Goal: Check status

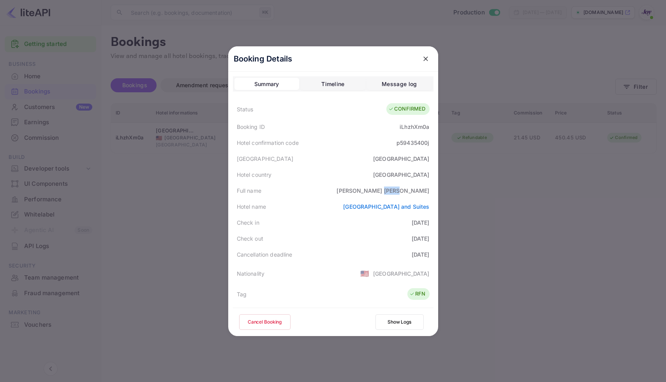
scroll to position [41, 0]
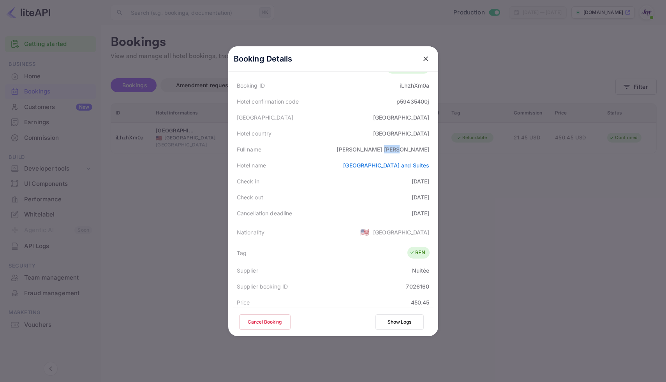
click at [425, 56] on icon "close" at bounding box center [426, 59] width 8 height 8
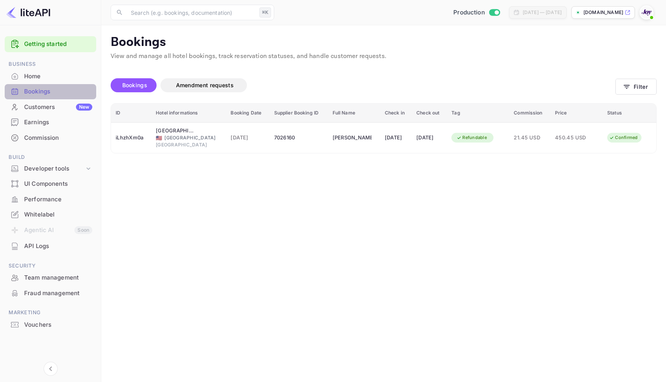
click at [28, 94] on div "Bookings" at bounding box center [58, 91] width 68 height 9
click at [641, 84] on button "Filter" at bounding box center [636, 87] width 41 height 16
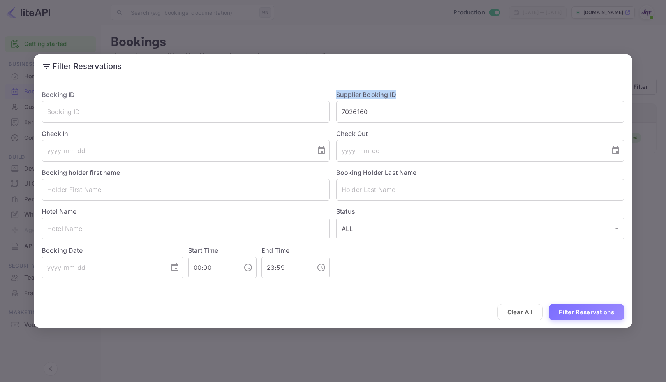
drag, startPoint x: 333, startPoint y: 92, endPoint x: 412, endPoint y: 95, distance: 79.1
click at [412, 95] on div "Supplier Booking ID 7026160 ​" at bounding box center [477, 103] width 295 height 39
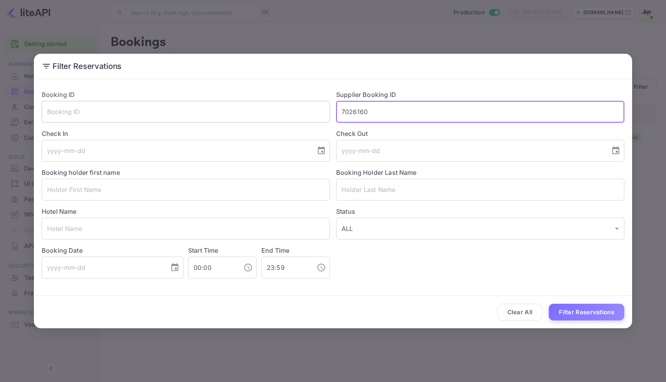
drag, startPoint x: 371, startPoint y: 114, endPoint x: 322, endPoint y: 114, distance: 49.1
click at [322, 114] on div "Booking ID ​ Supplier Booking ID 7026160 ​ Check In ​ Check Out ​ Booking holde…" at bounding box center [329, 181] width 589 height 195
paste input "8837414"
type input "8837414"
click at [597, 307] on button "Filter Reservations" at bounding box center [587, 312] width 76 height 17
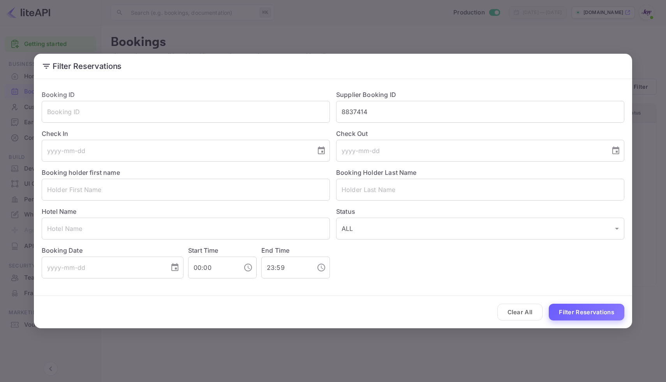
click at [583, 315] on button "Filter Reservations" at bounding box center [587, 312] width 76 height 17
click at [589, 311] on button "Filter Reservations" at bounding box center [587, 312] width 76 height 17
click at [516, 28] on div "Filter Reservations Booking ID ​ Supplier Booking ID 8837414 ​ Check In ​ Check…" at bounding box center [333, 191] width 666 height 382
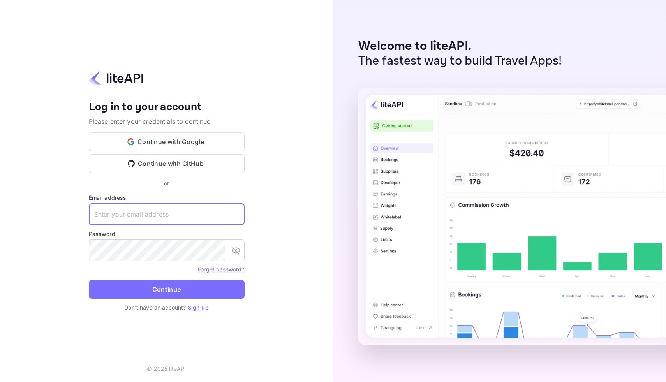
click at [220, 216] on input "text" at bounding box center [167, 214] width 156 height 22
type input "[EMAIL_ADDRESS][DOMAIN_NAME]"
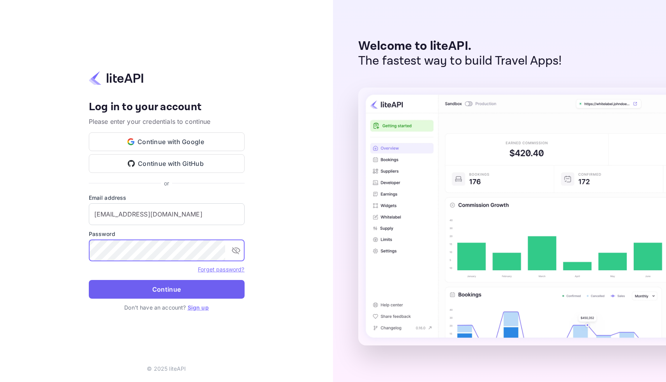
click at [172, 293] on button "Continue" at bounding box center [167, 289] width 156 height 19
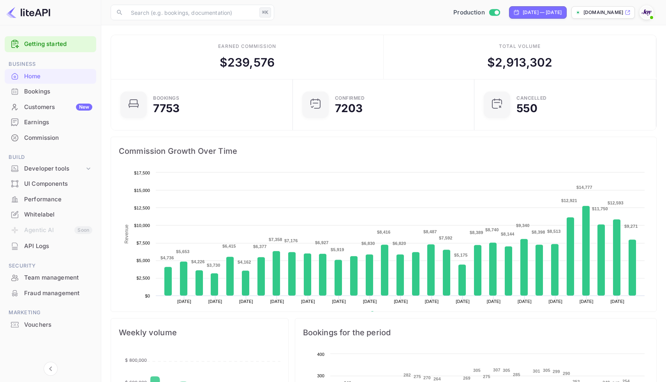
click at [35, 92] on div "Bookings" at bounding box center [58, 91] width 68 height 9
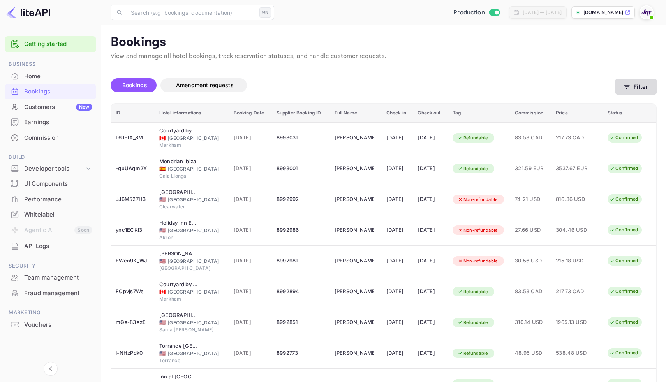
click at [628, 86] on icon "button" at bounding box center [627, 87] width 6 height 4
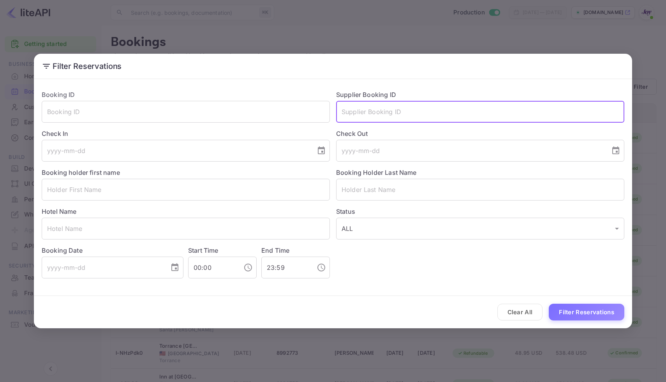
click at [373, 110] on input "text" at bounding box center [480, 112] width 288 height 22
paste input "8837414"
type input "8837414"
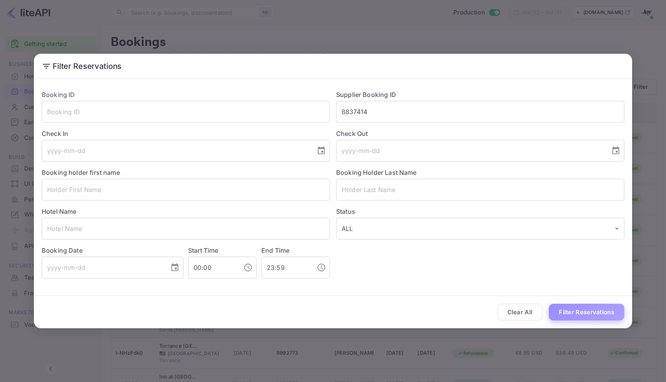
click at [565, 313] on button "Filter Reservations" at bounding box center [587, 312] width 76 height 17
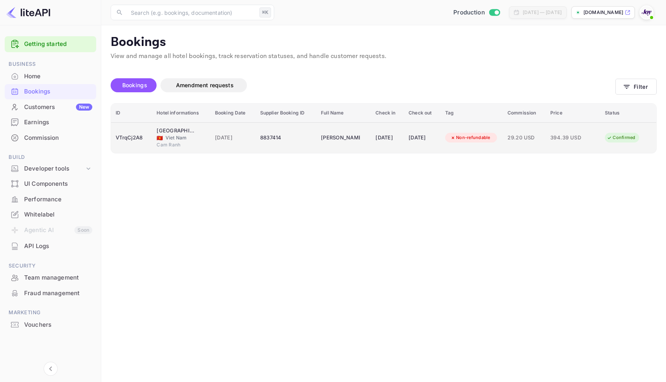
click at [408, 131] on td "20 Aug 2025" at bounding box center [422, 137] width 37 height 31
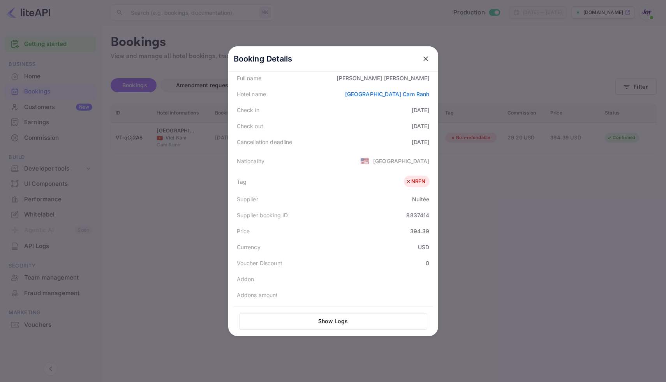
scroll to position [109, 0]
drag, startPoint x: 430, startPoint y: 235, endPoint x: 406, endPoint y: 235, distance: 23.4
click at [406, 235] on div "Price 394.39" at bounding box center [333, 234] width 201 height 16
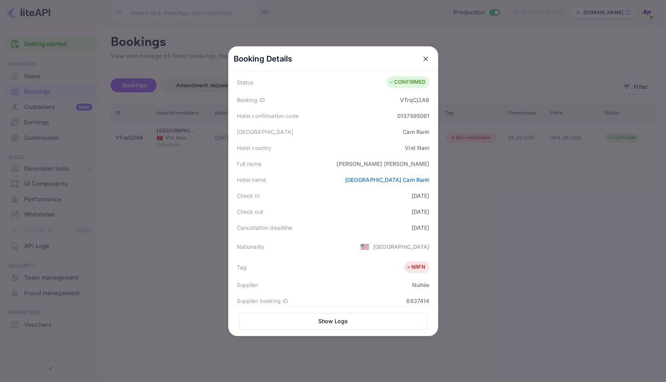
scroll to position [7, 0]
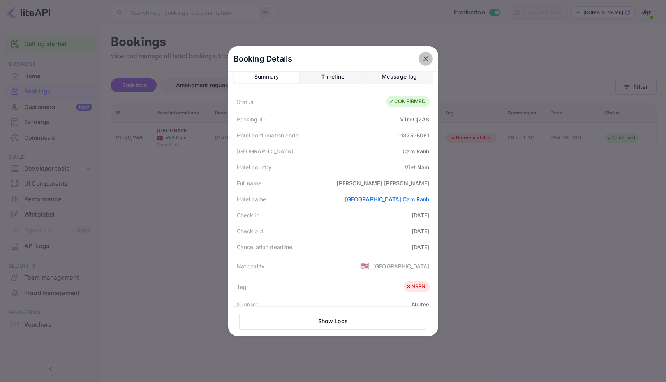
click at [424, 59] on icon "close" at bounding box center [426, 58] width 5 height 5
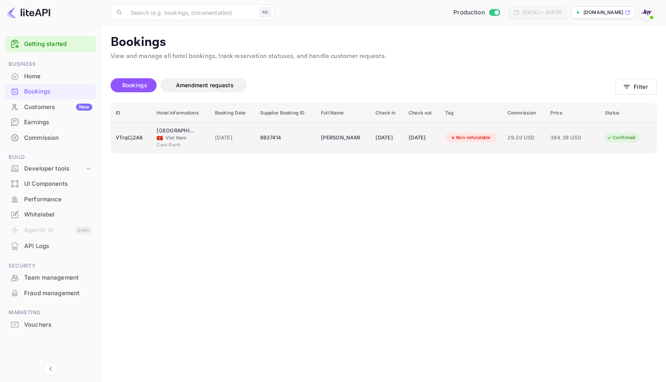
click at [294, 146] on td "8837414" at bounding box center [286, 137] width 61 height 31
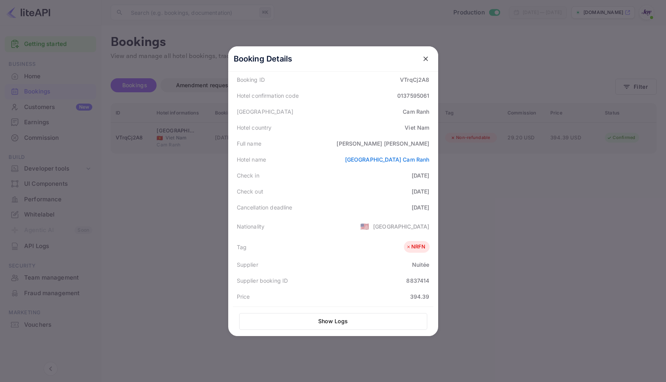
scroll to position [174, 0]
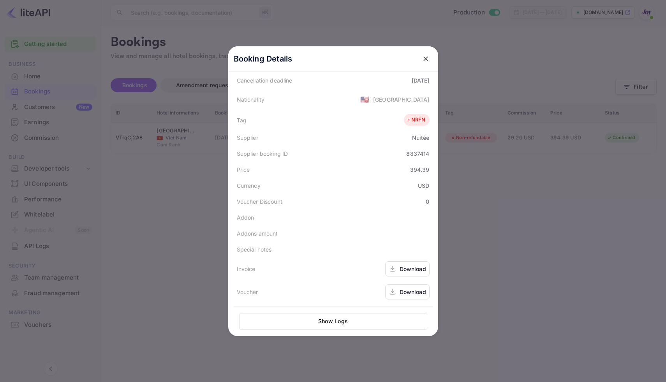
click at [409, 271] on div "Download" at bounding box center [413, 269] width 26 height 8
click at [408, 293] on div "Download" at bounding box center [413, 292] width 26 height 8
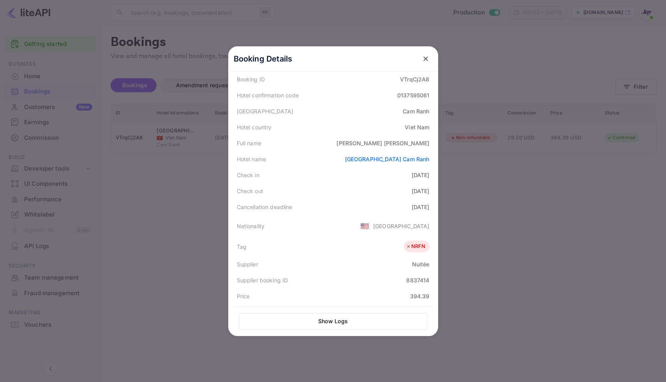
scroll to position [48, 0]
